Goal: Register for event/course

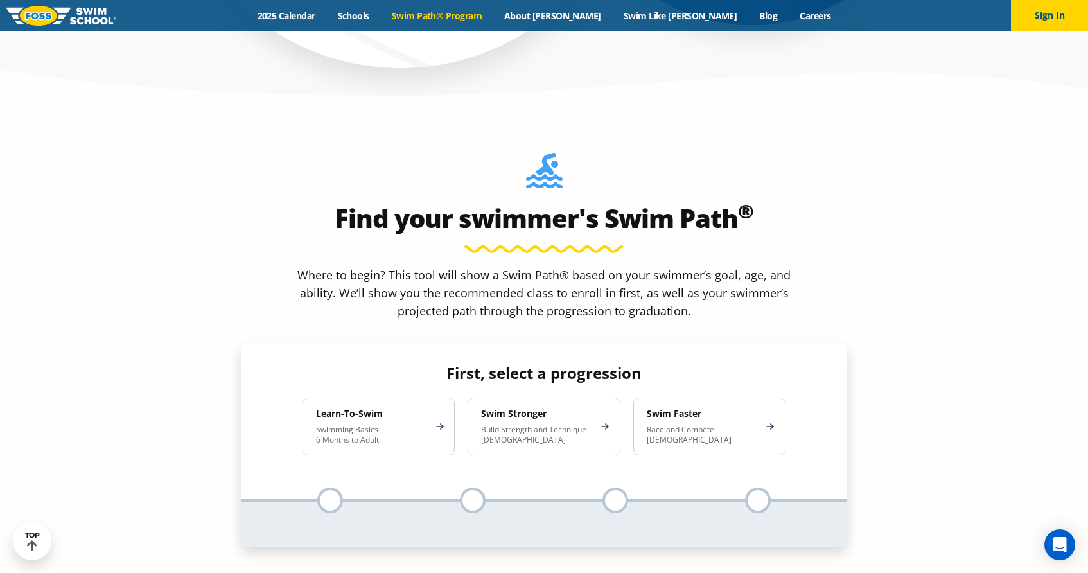
scroll to position [1124, 0]
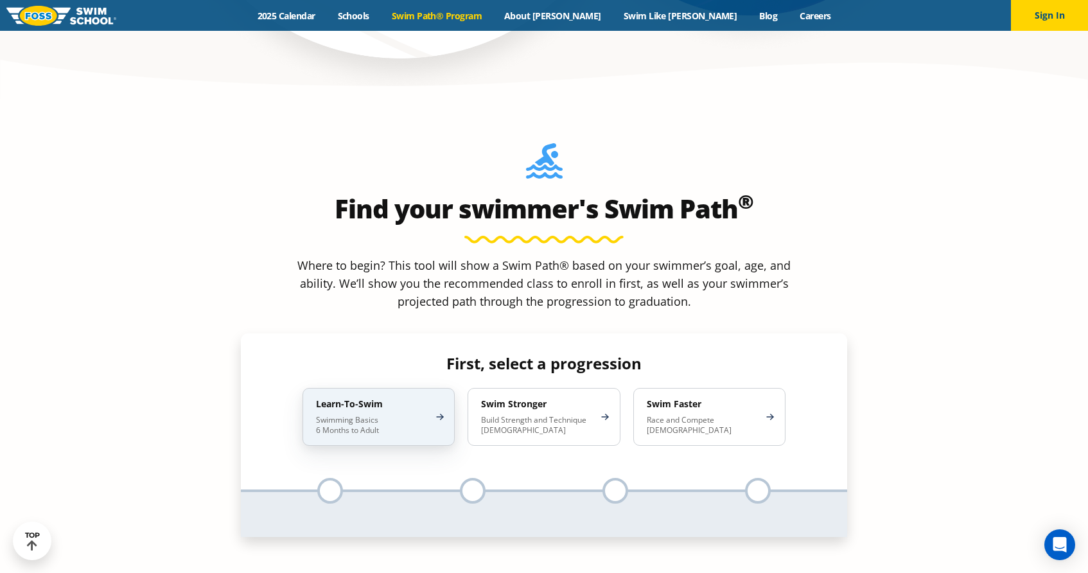
click at [437, 388] on div "Learn-To-Swim Swimming Basics 6 Months to Adult" at bounding box center [379, 417] width 152 height 58
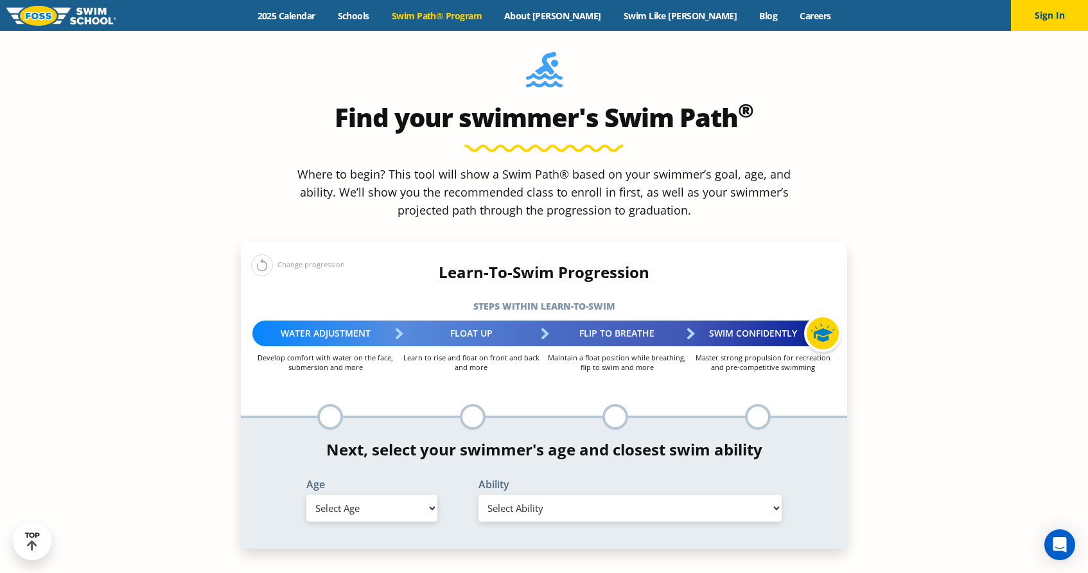
scroll to position [1225, 0]
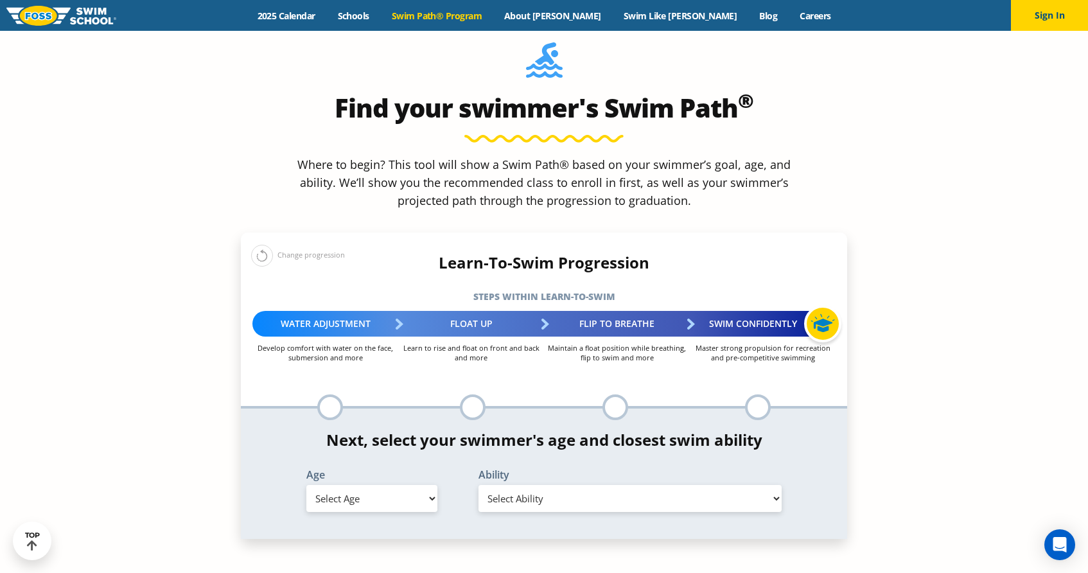
click at [417, 485] on select "Select Age [DEMOGRAPHIC_DATA] months - 1 year 1 year 2 years 3 years 4 years 5 …" at bounding box center [371, 498] width 131 height 27
select select "3-years"
click at [306, 485] on select "Select Age [DEMOGRAPHIC_DATA] months - 1 year 1 year 2 years 3 years 4 years 5 …" at bounding box center [371, 498] width 131 height 27
click at [562, 485] on select "Select Ability First in-water experience When in the water, reliant on a life j…" at bounding box center [630, 498] width 303 height 27
select select "3-years-uncomfortable-putting-face-in-the-water-andor-getting-water-on-ears-whi…"
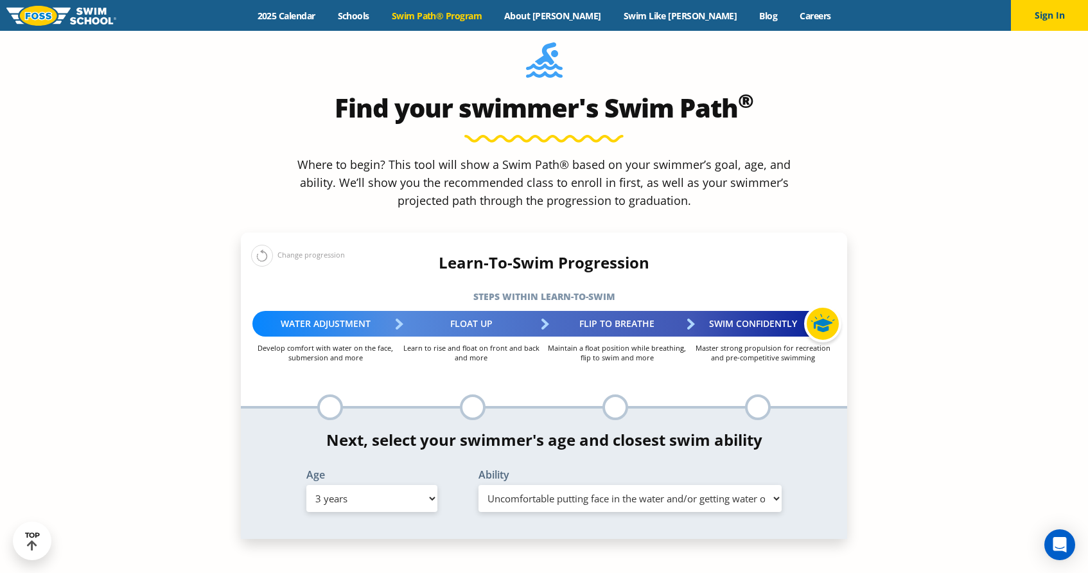
click at [479, 485] on select "Select Ability First in-water experience When in the water, reliant on a life j…" at bounding box center [630, 498] width 303 height 27
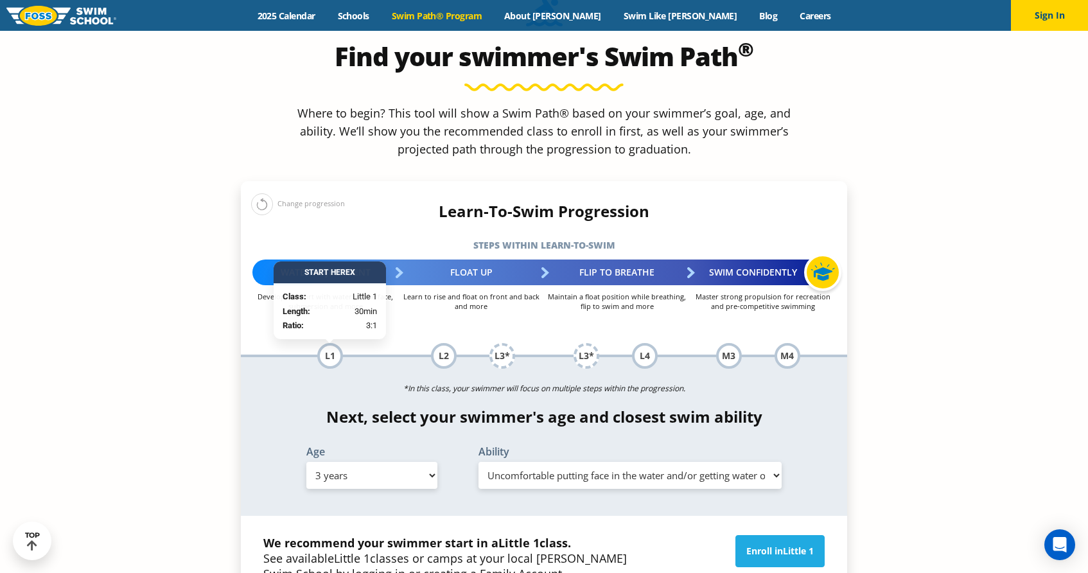
scroll to position [1292, 0]
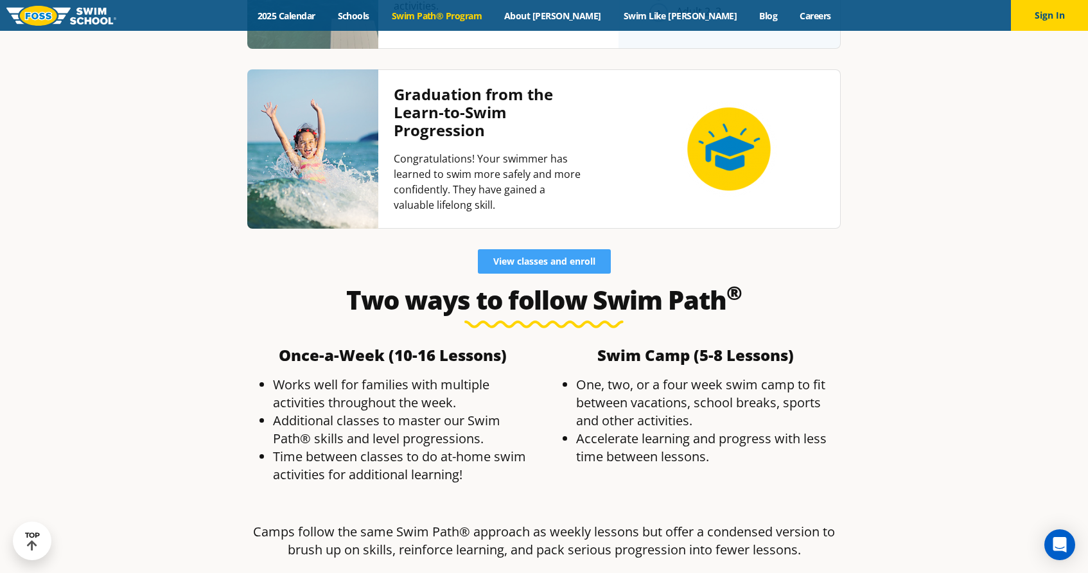
scroll to position [3594, 0]
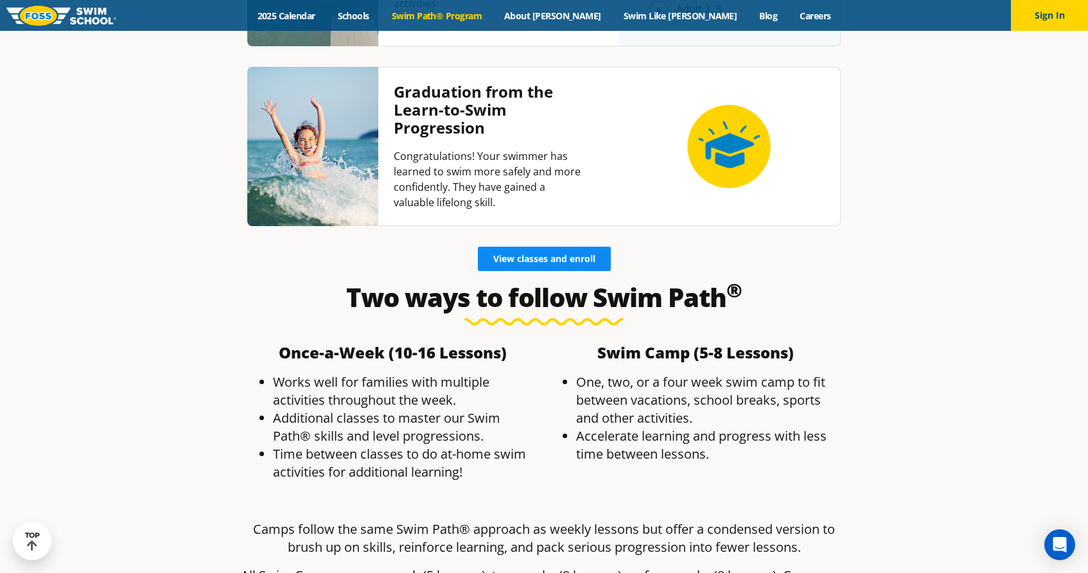
click at [522, 254] on span "View classes and enroll" at bounding box center [544, 258] width 102 height 9
